Goal: Check status: Check status

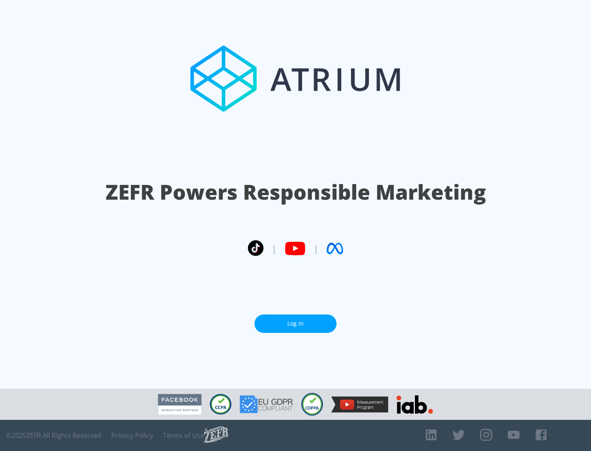
click at [295, 320] on link "Log In" at bounding box center [295, 324] width 82 height 18
